Goal: Transaction & Acquisition: Purchase product/service

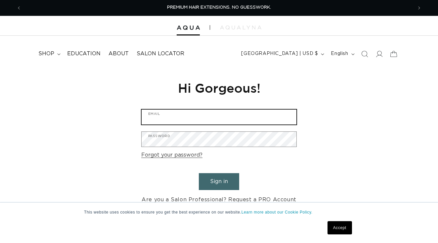
click at [159, 118] on input "Email" at bounding box center [219, 116] width 155 height 15
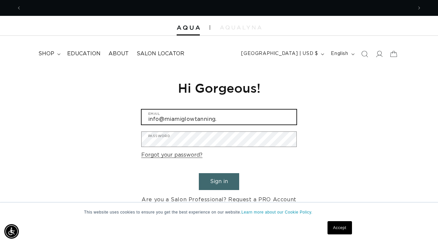
scroll to position [0, 391]
type input "info@miamiglowtanning.com"
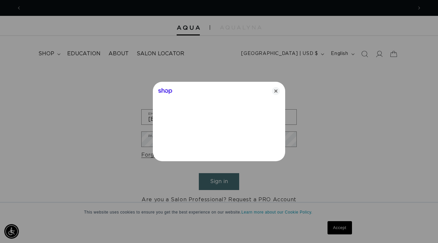
scroll to position [0, 782]
click at [277, 90] on icon "Close" at bounding box center [276, 91] width 8 height 8
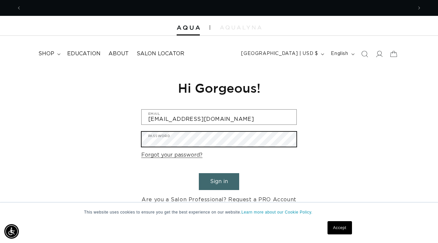
scroll to position [0, 391]
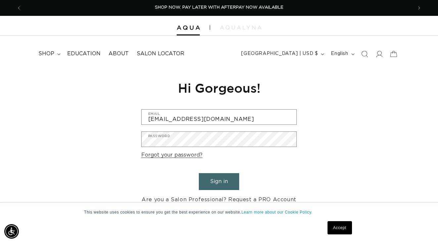
click at [221, 182] on button "Sign in" at bounding box center [219, 181] width 40 height 17
type input "info@miamiglowtanning.com"
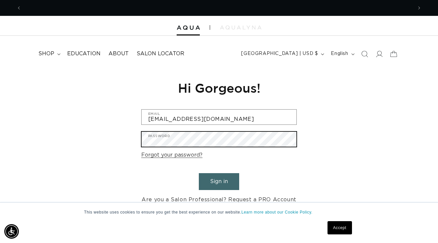
scroll to position [0, 391]
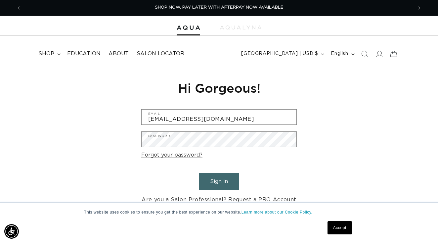
click at [218, 181] on button "Sign in" at bounding box center [219, 181] width 40 height 17
click at [380, 54] on icon at bounding box center [378, 53] width 7 height 7
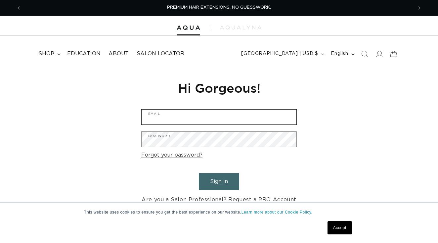
click at [162, 114] on input "Email" at bounding box center [219, 116] width 155 height 15
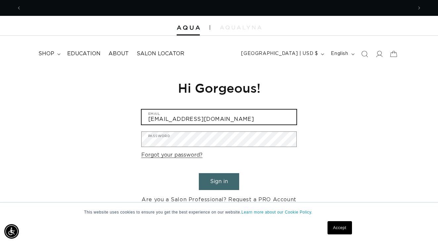
scroll to position [0, 391]
type input "info@miamiglowtanning.com"
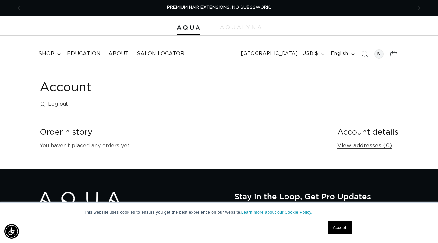
click at [392, 53] on icon at bounding box center [394, 54] width 16 height 16
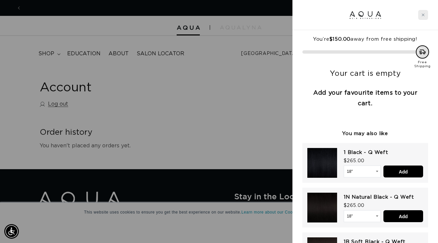
scroll to position [0, 782]
click at [424, 14] on icon "Close cart" at bounding box center [422, 14] width 3 height 3
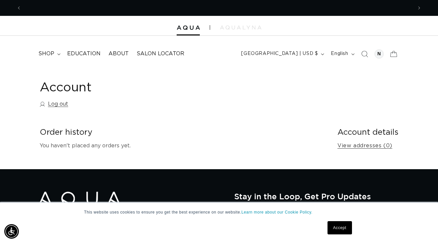
scroll to position [0, 391]
click at [377, 51] on div at bounding box center [378, 53] width 9 height 9
click at [44, 53] on span "shop" at bounding box center [46, 53] width 16 height 7
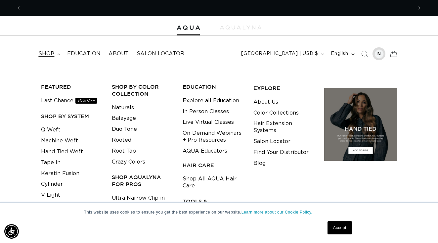
scroll to position [0, 782]
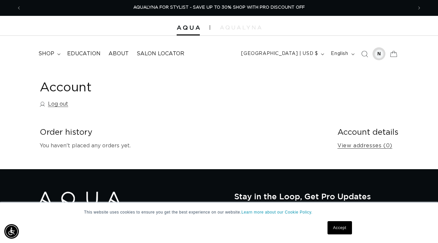
click at [379, 52] on div at bounding box center [378, 53] width 9 height 9
click at [397, 51] on icon at bounding box center [394, 54] width 16 height 16
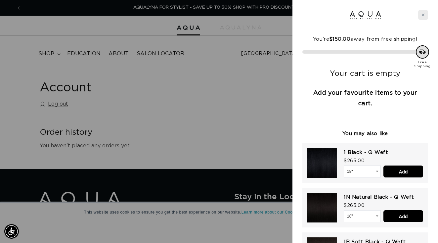
click at [424, 14] on icon "Close cart" at bounding box center [423, 15] width 3 height 3
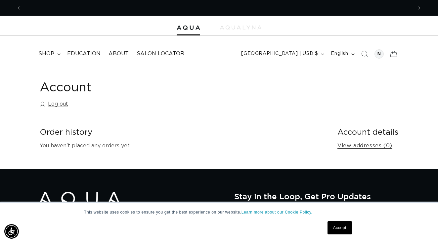
scroll to position [0, 0]
click at [62, 102] on link "Log out" at bounding box center [54, 104] width 28 height 10
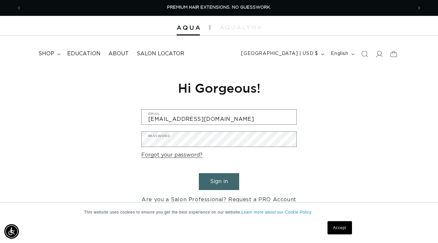
type input "[EMAIL_ADDRESS][DOMAIN_NAME]"
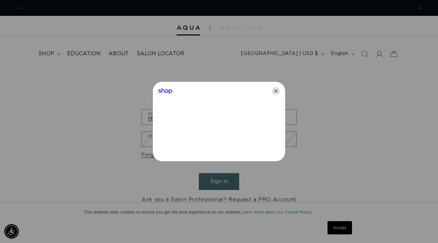
scroll to position [0, 391]
click at [276, 91] on icon "Close" at bounding box center [276, 91] width 8 height 8
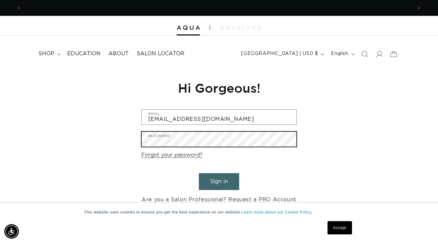
scroll to position [0, 0]
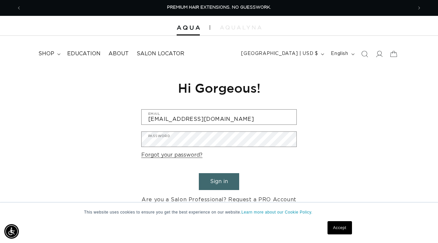
click at [224, 175] on button "Sign in" at bounding box center [219, 181] width 40 height 17
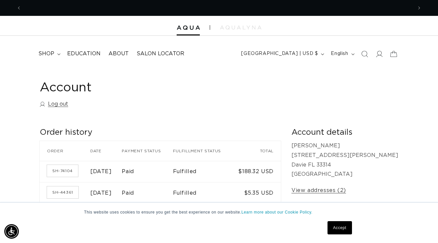
scroll to position [0, 391]
click at [393, 52] on icon at bounding box center [394, 54] width 16 height 16
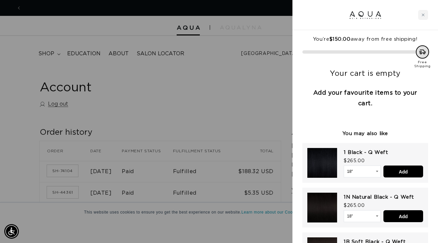
scroll to position [0, 782]
drag, startPoint x: 423, startPoint y: 14, endPoint x: 267, endPoint y: 23, distance: 156.0
click at [422, 14] on icon "Close cart" at bounding box center [422, 14] width 3 height 3
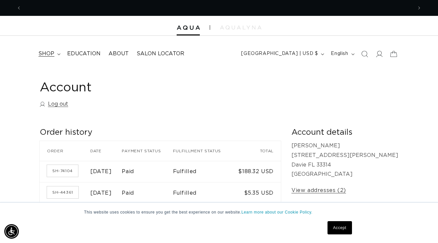
click at [49, 55] on span "shop" at bounding box center [46, 53] width 16 height 7
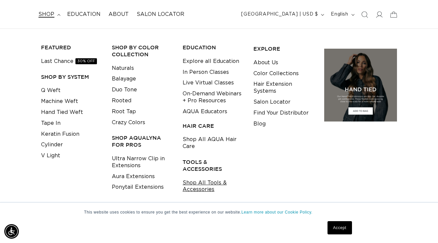
click at [192, 179] on link "Shop All Tools & Accessories" at bounding box center [213, 186] width 61 height 18
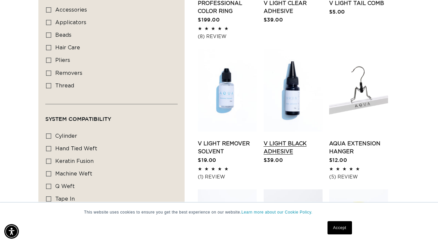
scroll to position [359, 0]
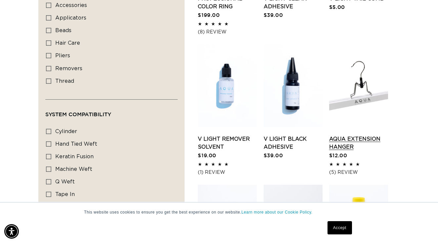
click at [341, 140] on link "AQUA Extension Hanger" at bounding box center [358, 143] width 59 height 16
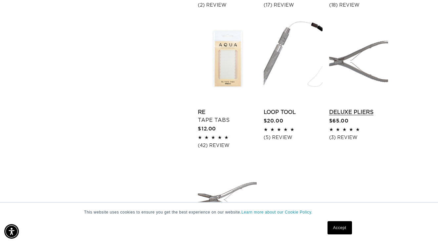
scroll to position [0, 782]
click at [355, 116] on link "Deluxe Pliers" at bounding box center [358, 112] width 59 height 8
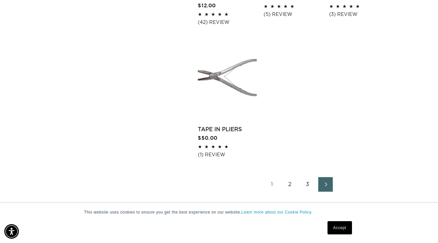
scroll to position [0, 391]
click at [218, 133] on link "Tape In Pliers" at bounding box center [227, 129] width 59 height 8
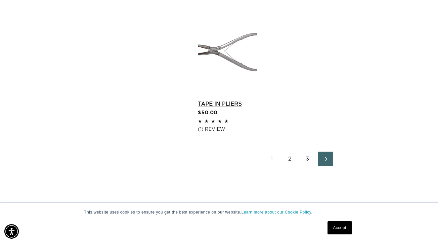
scroll to position [0, 0]
click at [326, 163] on span "Next page" at bounding box center [325, 159] width 4 height 8
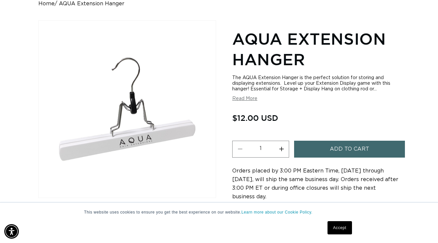
scroll to position [0, 391]
click at [346, 148] on span "Add to cart" at bounding box center [349, 149] width 39 height 17
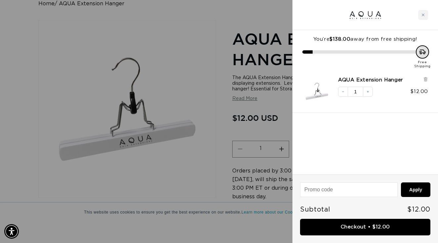
scroll to position [0, 782]
click at [421, 14] on div "Close cart" at bounding box center [423, 15] width 10 height 10
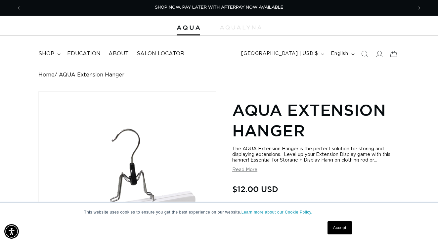
scroll to position [0, 0]
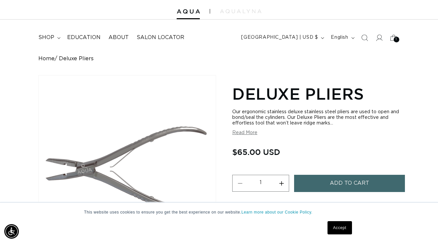
scroll to position [16, 0]
click at [350, 184] on span "Add to cart" at bounding box center [349, 183] width 39 height 17
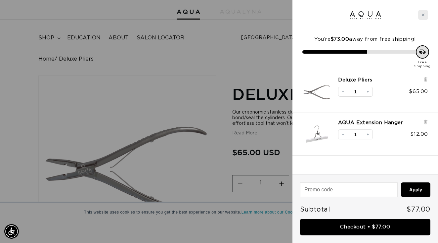
scroll to position [0, 782]
click at [422, 14] on icon "Close cart" at bounding box center [422, 14] width 3 height 3
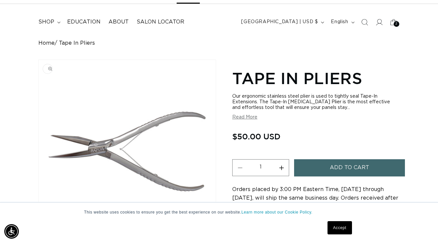
scroll to position [0, 782]
click at [351, 171] on span "Add to cart" at bounding box center [349, 167] width 39 height 17
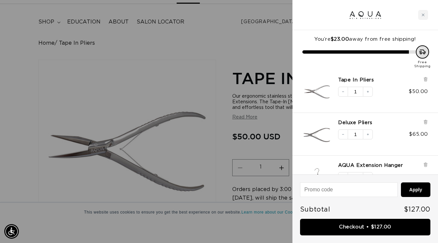
scroll to position [0, 0]
click at [421, 14] on div "Close cart" at bounding box center [423, 15] width 10 height 10
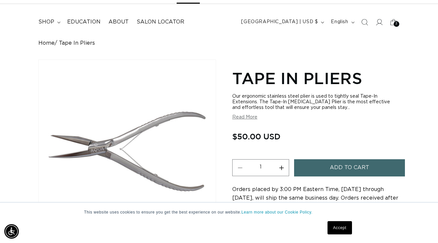
scroll to position [0, 391]
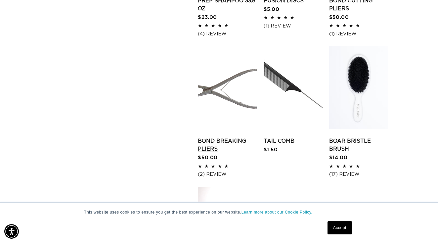
click at [204, 153] on link "Bond Breaking Pliers" at bounding box center [227, 145] width 59 height 16
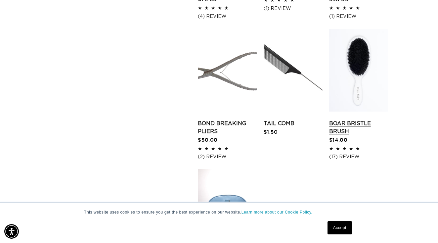
scroll to position [0, 782]
click at [360, 119] on link "Boar Bristle Brush" at bounding box center [358, 127] width 59 height 16
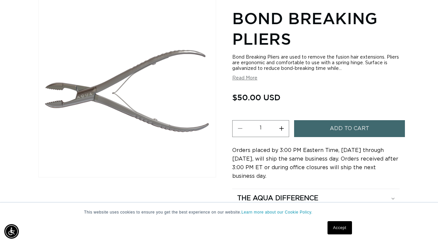
scroll to position [0, 782]
click at [348, 129] on span "Add to cart" at bounding box center [349, 128] width 39 height 17
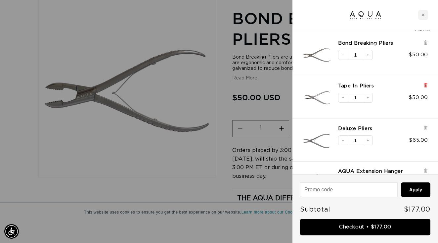
scroll to position [0, 391]
click at [426, 83] on icon at bounding box center [425, 85] width 5 height 5
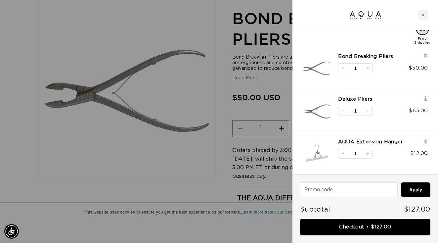
scroll to position [0, 0]
click at [421, 13] on div "Close cart" at bounding box center [423, 15] width 10 height 10
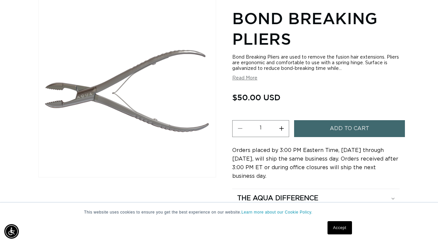
scroll to position [0, 391]
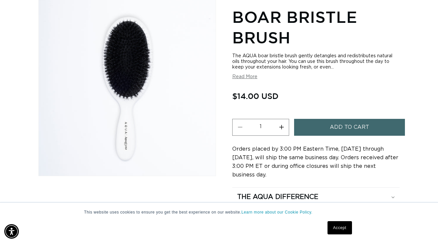
scroll to position [0, 391]
click at [344, 126] on span "Add to cart" at bounding box center [349, 127] width 39 height 17
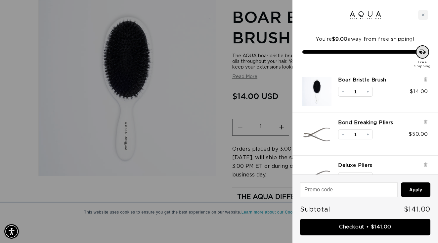
scroll to position [0, 0]
click at [368, 91] on icon "Increase quantity" at bounding box center [368, 92] width 4 height 4
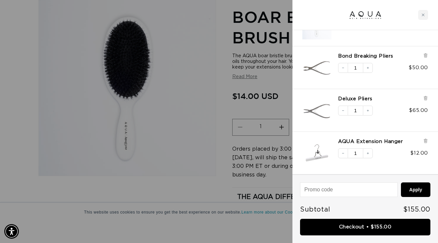
scroll to position [66, 0]
click at [369, 227] on link "Checkout • $155.00" at bounding box center [365, 227] width 130 height 17
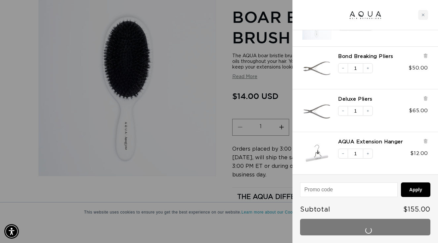
scroll to position [0, 0]
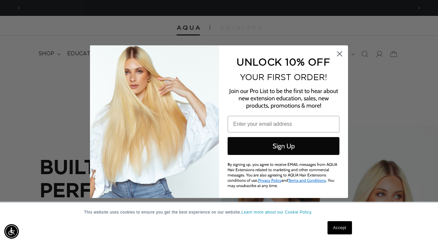
scroll to position [0, 391]
click at [341, 56] on circle "Close dialog" at bounding box center [339, 53] width 11 height 11
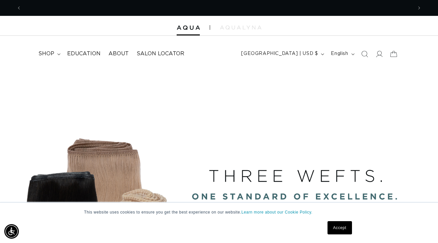
scroll to position [0, 782]
